Goal: Information Seeking & Learning: Stay updated

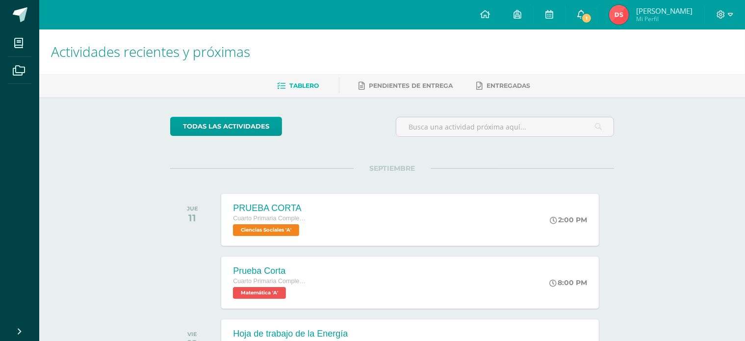
click at [585, 9] on span at bounding box center [581, 14] width 8 height 11
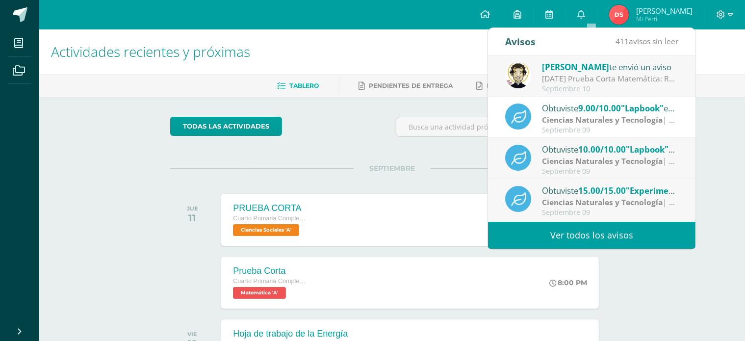
click at [543, 89] on div "Septiembre 10" at bounding box center [610, 89] width 136 height 8
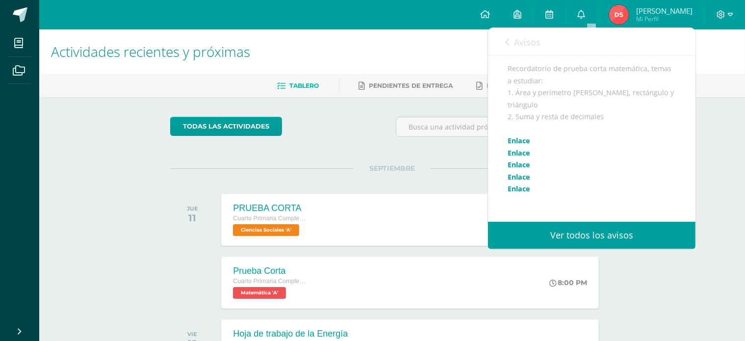
scroll to position [114, 0]
click at [371, 173] on div "SEPTIEMBRE JUE 11 PRUEBA CORTA Cuarto Primaria Complementaria Ciencias Sociales…" at bounding box center [392, 207] width 444 height 79
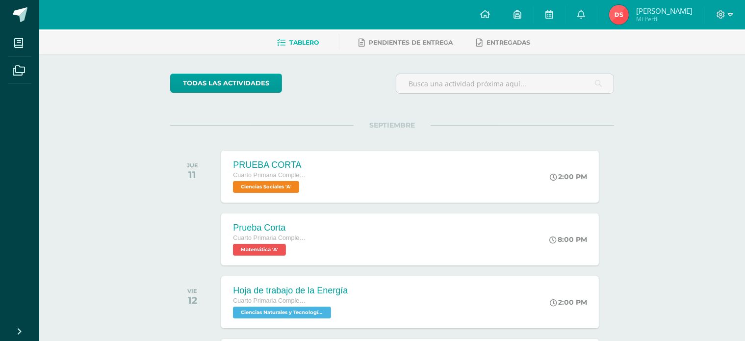
scroll to position [0, 0]
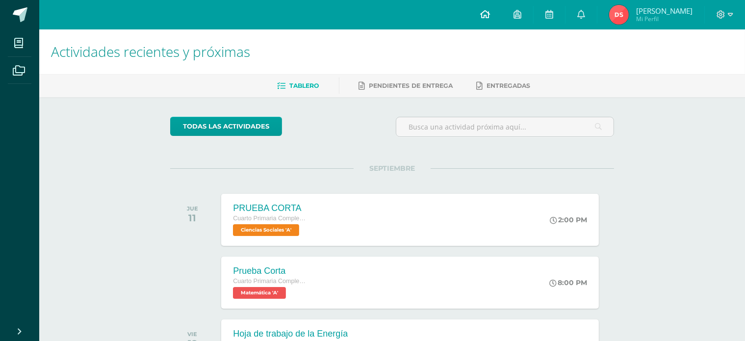
click at [490, 17] on icon at bounding box center [485, 14] width 10 height 9
click at [585, 17] on icon at bounding box center [581, 14] width 8 height 9
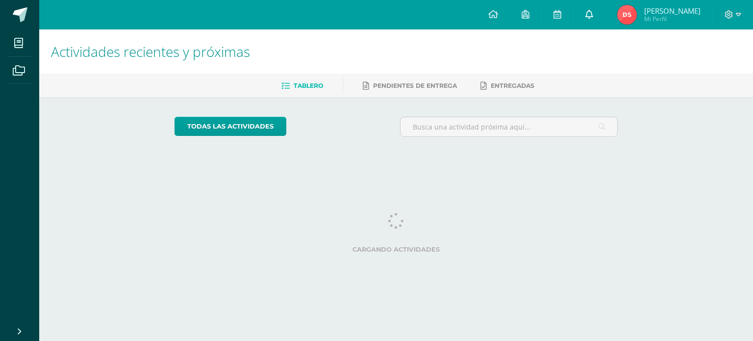
click at [600, 9] on link at bounding box center [589, 14] width 31 height 29
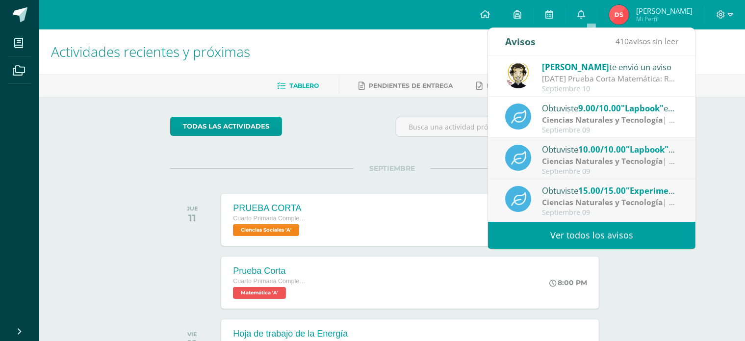
click at [583, 234] on link "Ver todos los avisos" at bounding box center [591, 235] width 207 height 27
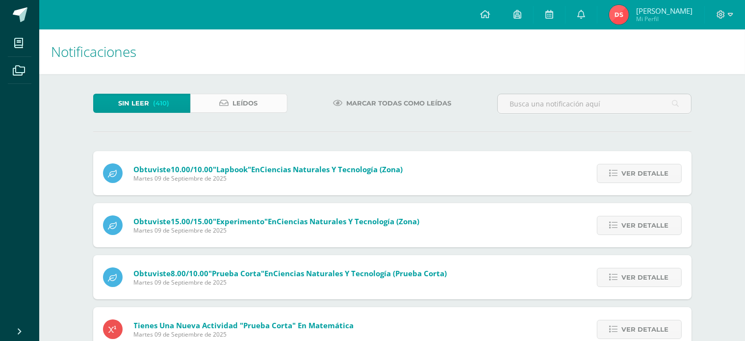
click at [220, 104] on icon at bounding box center [224, 103] width 9 height 8
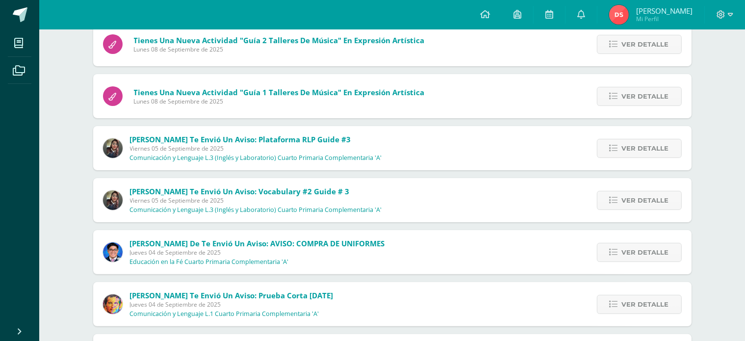
scroll to position [233, 0]
click at [636, 204] on span "Ver detalle" at bounding box center [645, 201] width 47 height 18
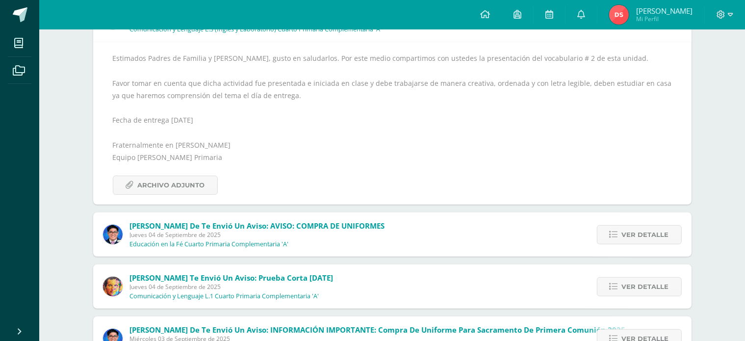
scroll to position [401, 0]
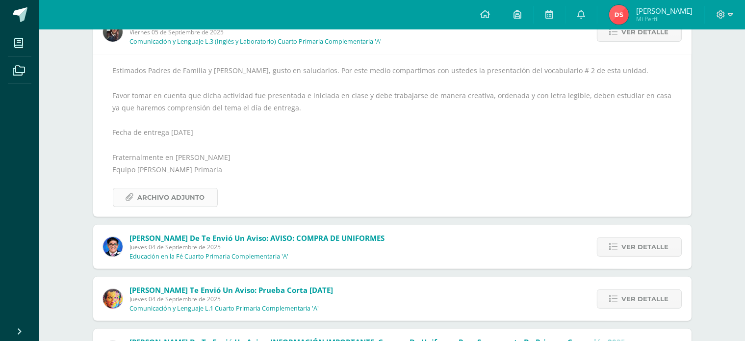
click at [180, 199] on span "Archivo Adjunto" at bounding box center [171, 197] width 67 height 18
